Goal: Navigation & Orientation: Understand site structure

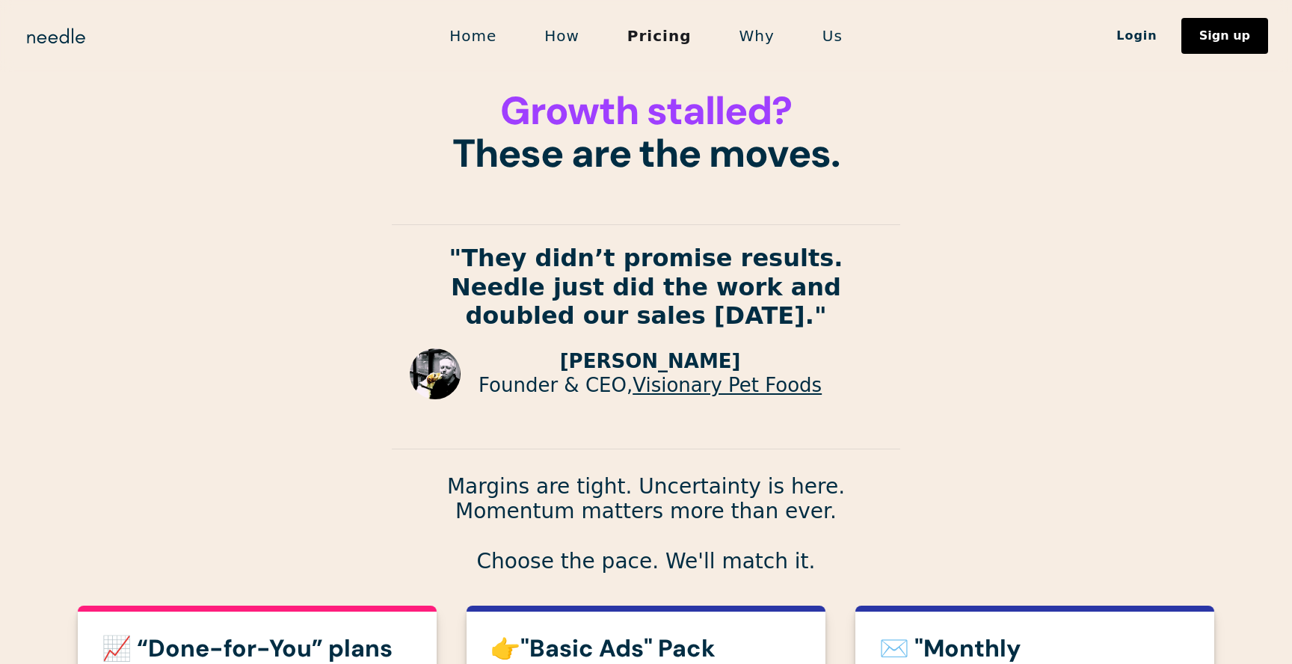
click at [571, 40] on link "How" at bounding box center [561, 35] width 83 height 31
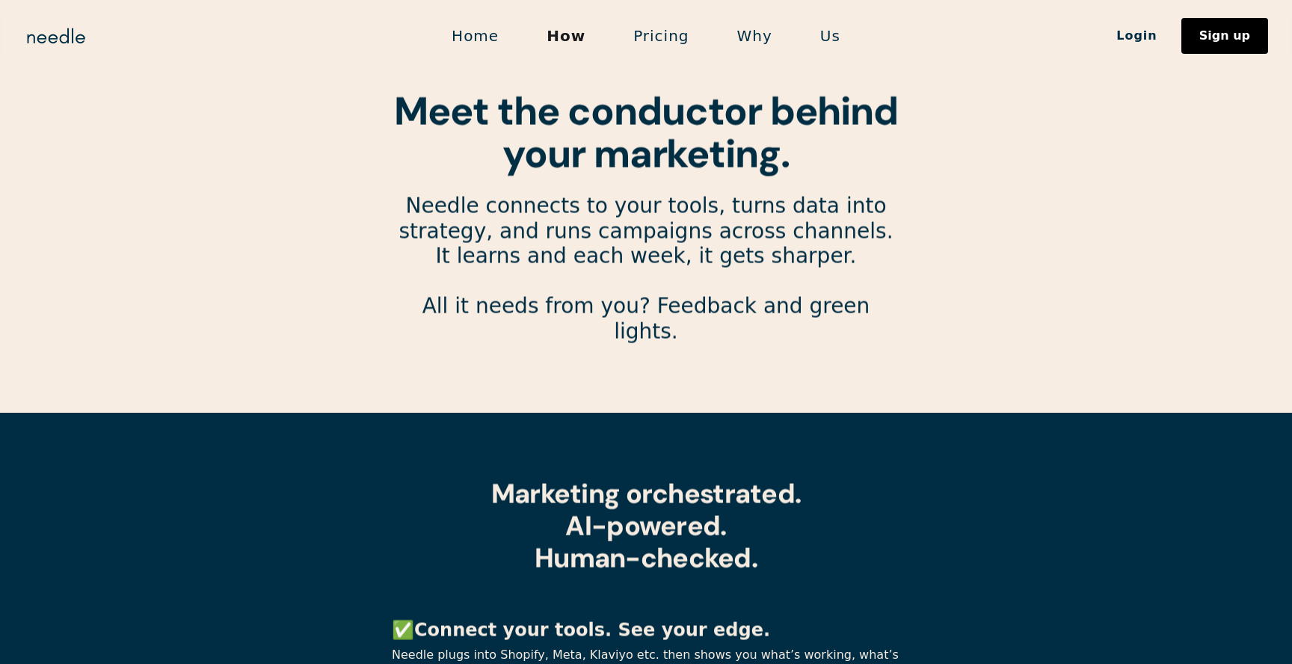
click at [501, 34] on link "Home" at bounding box center [475, 35] width 95 height 31
